Goal: Navigation & Orientation: Find specific page/section

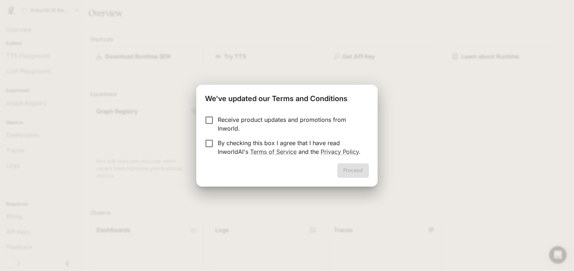
click at [223, 148] on p "By checking this box I agree that I have read InworldAI's Terms of Service and …" at bounding box center [290, 147] width 145 height 17
click at [348, 169] on button "Proceed" at bounding box center [353, 170] width 32 height 15
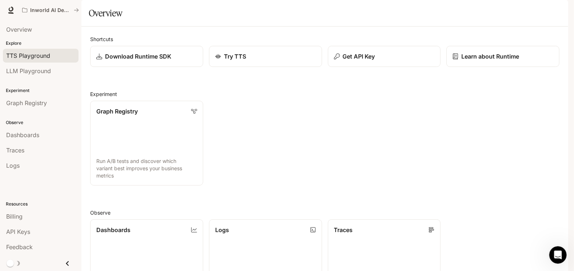
click at [43, 59] on span "TTS Playground" at bounding box center [28, 55] width 44 height 9
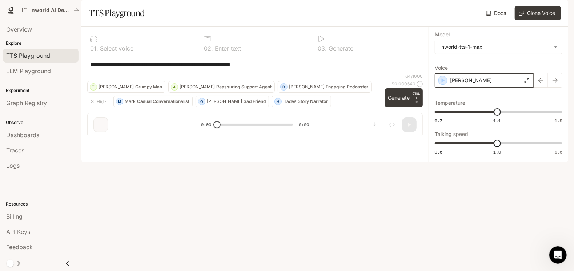
click at [442, 84] on icon "button" at bounding box center [442, 80] width 7 height 7
click at [30, 68] on span "LLM Playground" at bounding box center [28, 71] width 45 height 9
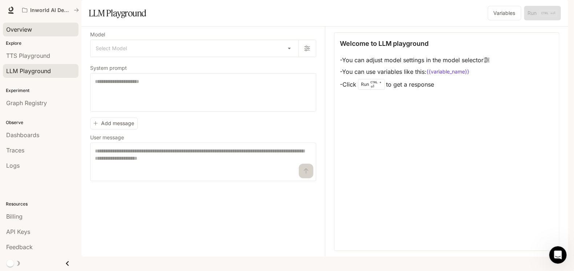
click at [25, 29] on span "Overview" at bounding box center [19, 29] width 26 height 9
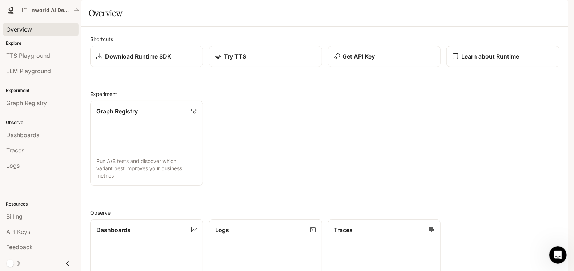
scroll to position [145, 0]
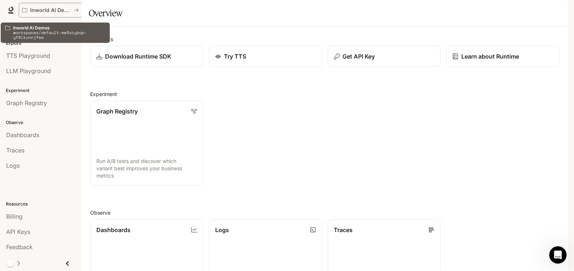
click at [50, 11] on p "Inworld AI Demos" at bounding box center [50, 10] width 41 height 6
